Goal: Transaction & Acquisition: Purchase product/service

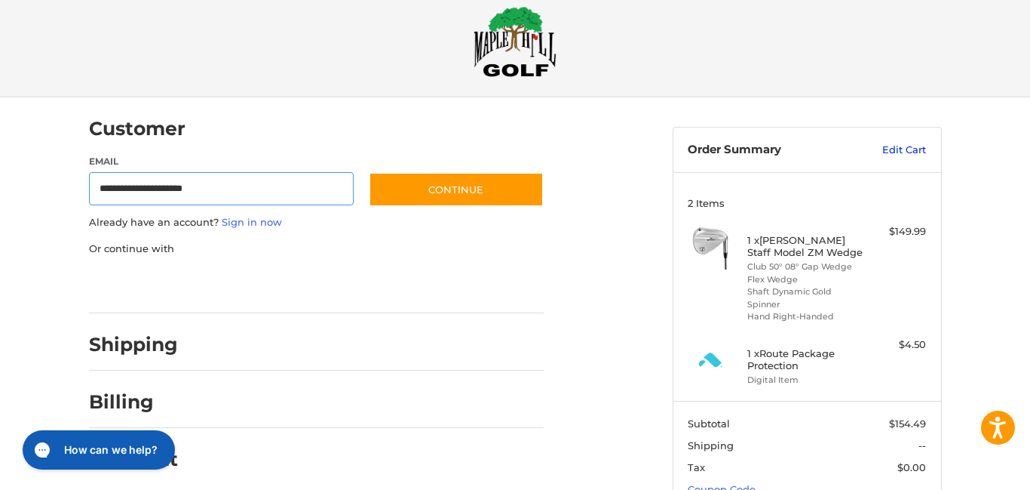
type input "**********"
click at [907, 151] on link "Edit Cart" at bounding box center [888, 150] width 76 height 15
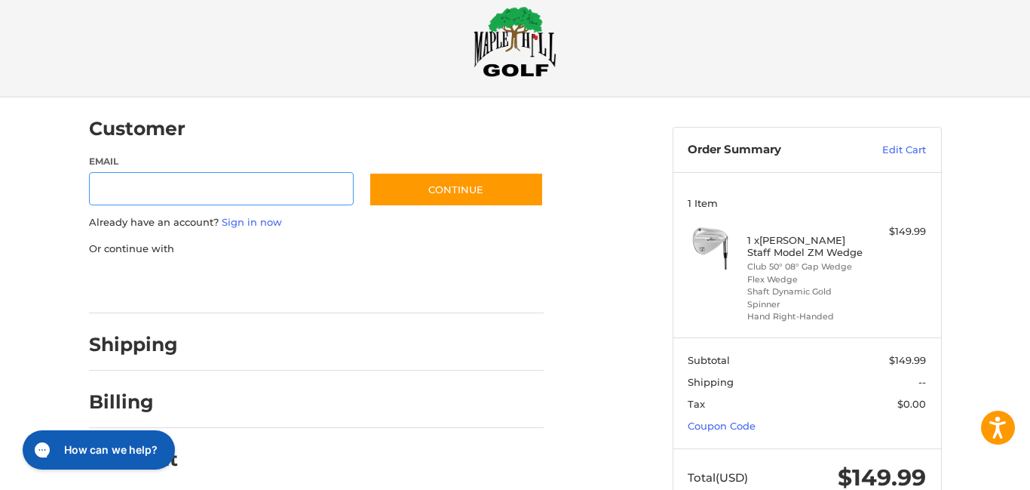
click at [116, 186] on input "Email" at bounding box center [221, 189] width 265 height 34
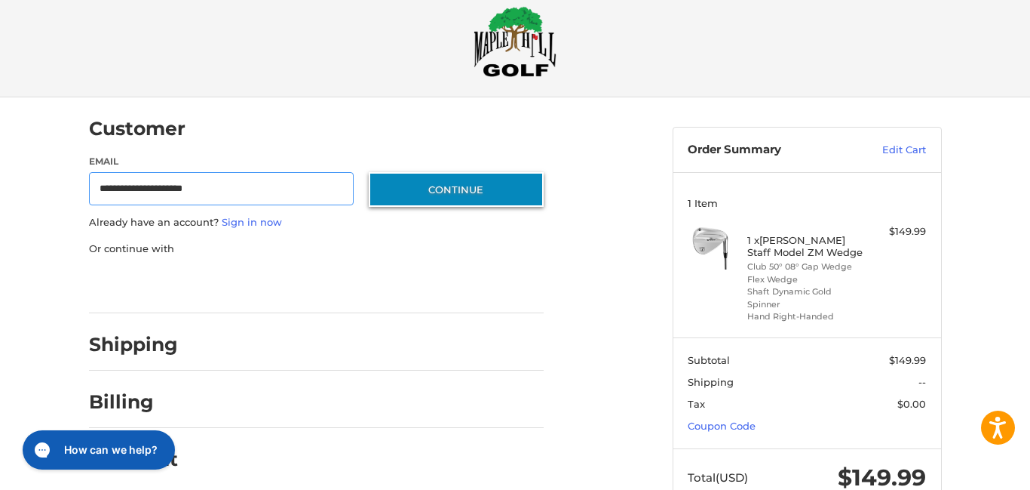
type input "**********"
click at [450, 196] on button "Continue" at bounding box center [456, 189] width 175 height 35
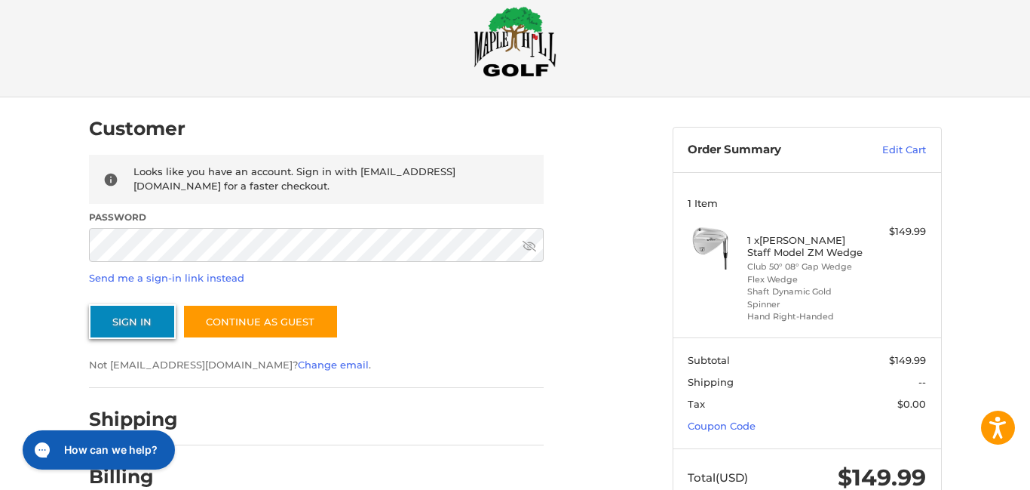
click at [123, 320] on button "Sign In" at bounding box center [132, 321] width 87 height 35
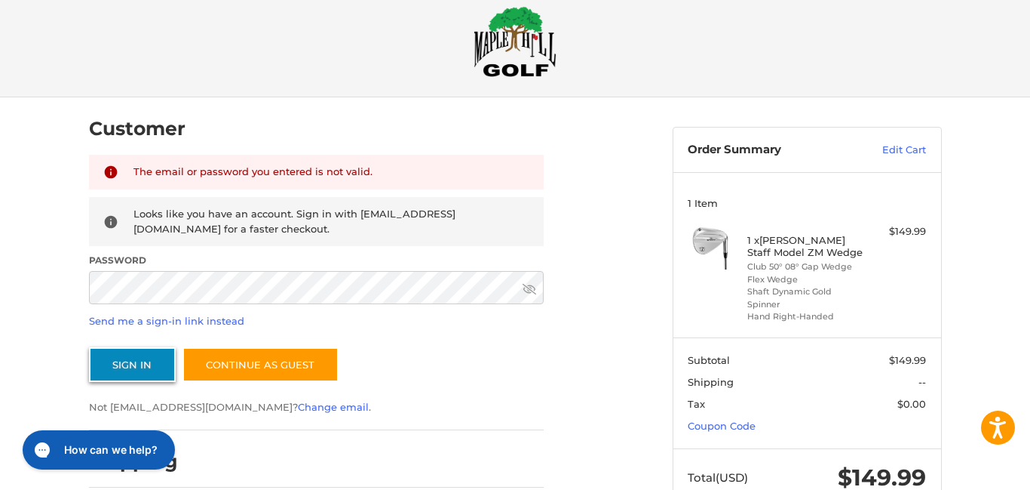
click at [127, 370] on button "Sign In" at bounding box center [132, 364] width 87 height 35
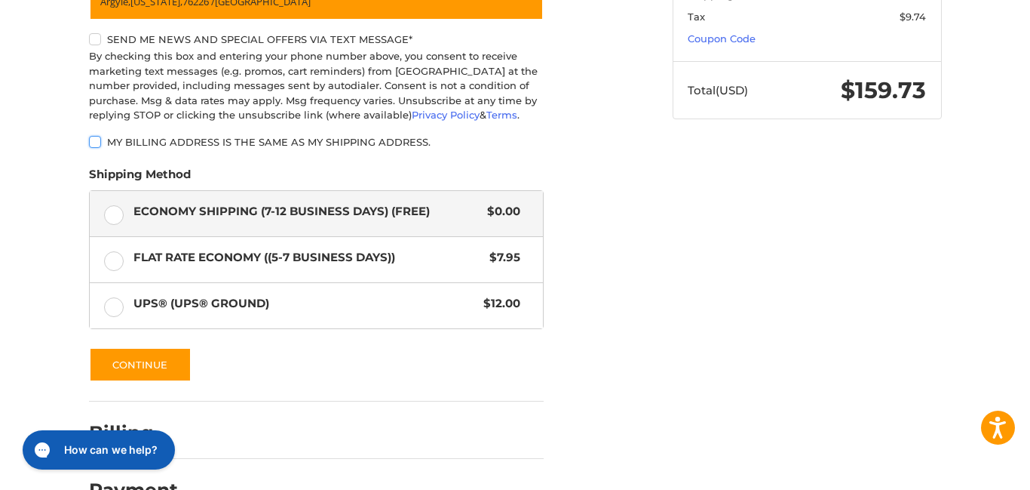
scroll to position [412, 0]
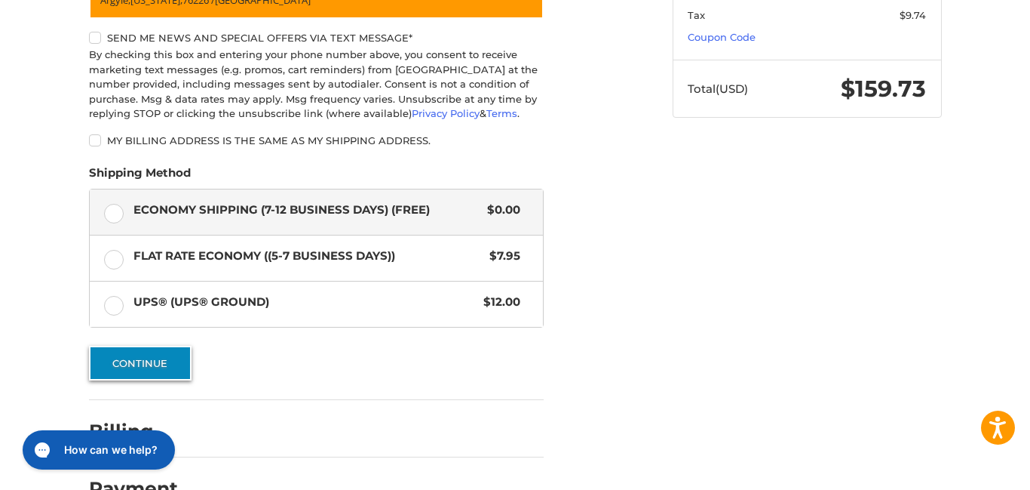
click at [143, 370] on button "Continue" at bounding box center [140, 362] width 103 height 35
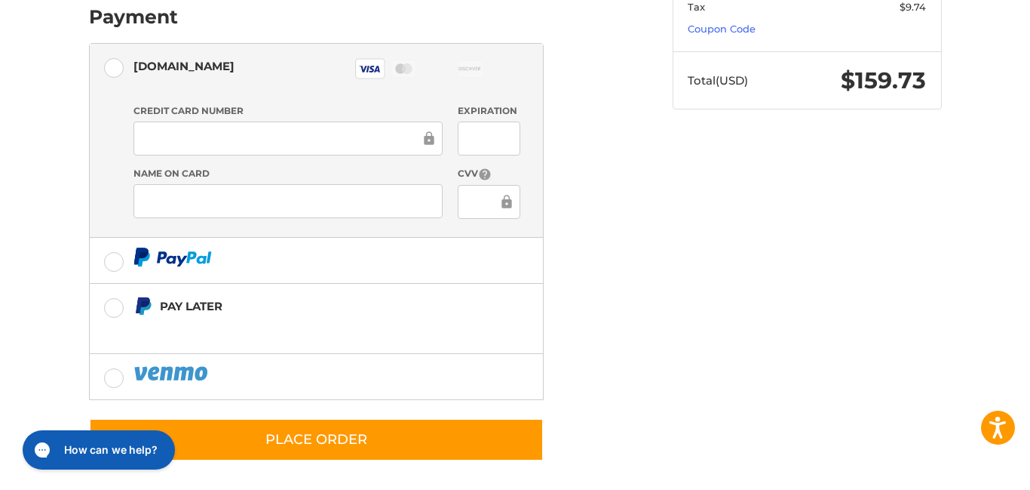
scroll to position [427, 0]
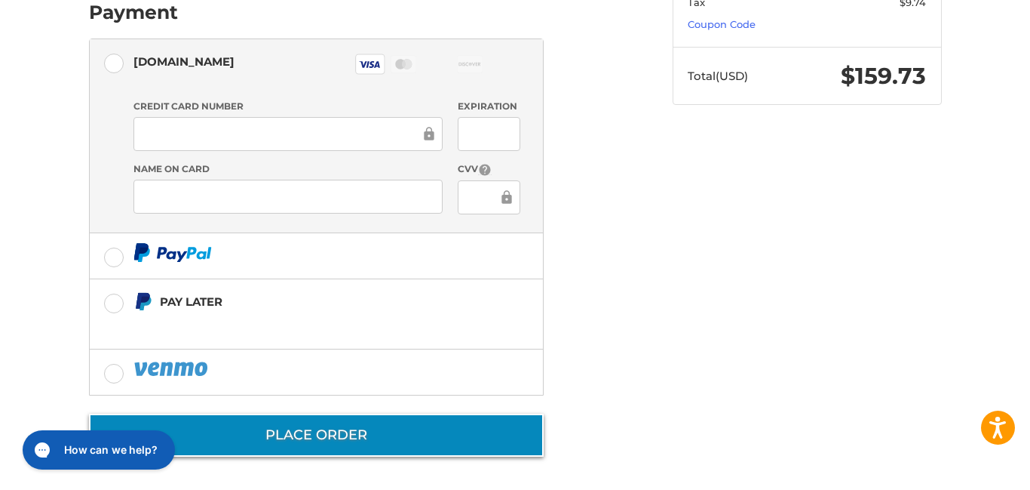
click at [341, 437] on button "Place Order" at bounding box center [316, 434] width 455 height 43
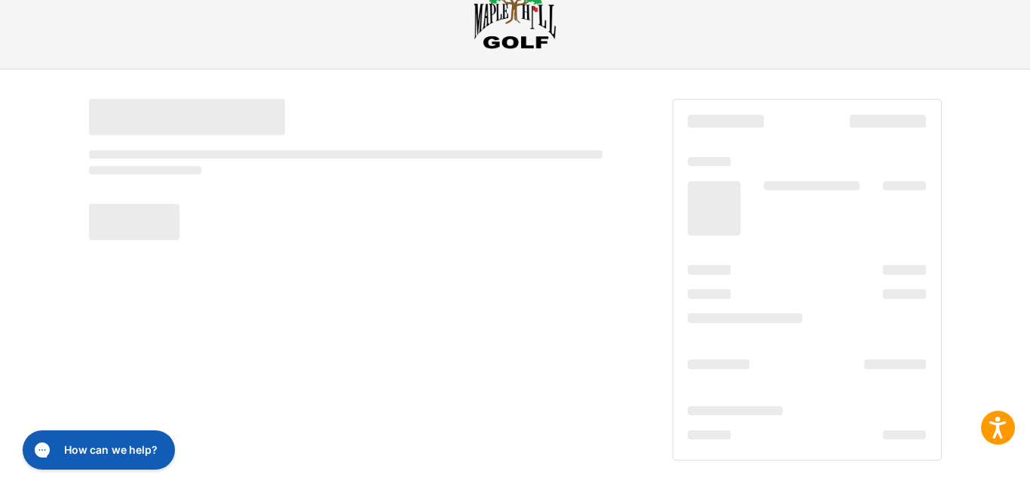
scroll to position [51, 0]
